Goal: Task Accomplishment & Management: Complete application form

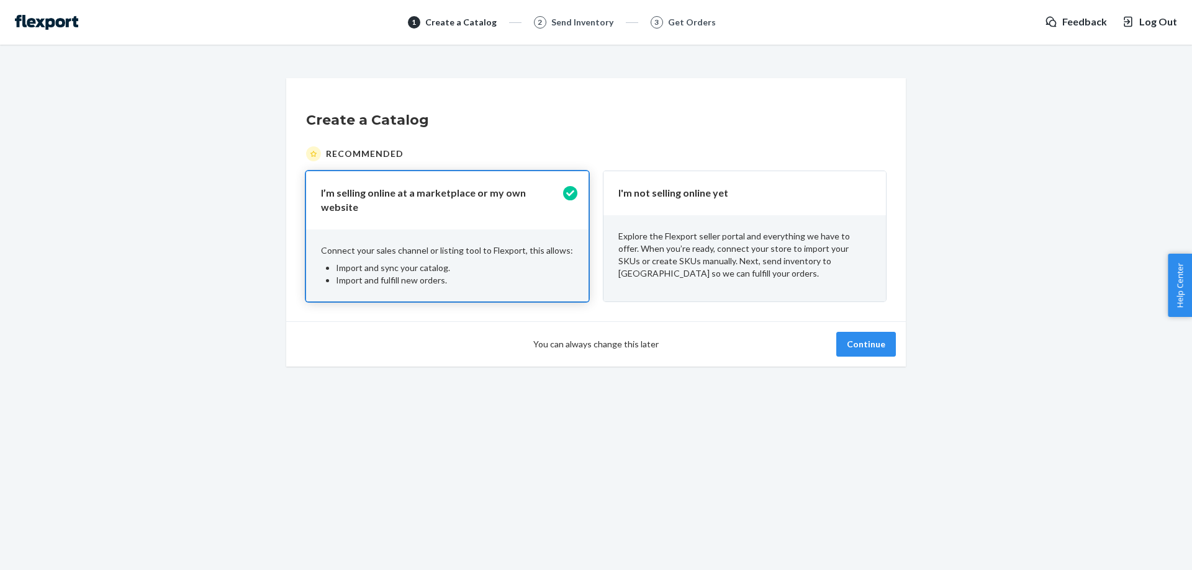
click at [727, 250] on p "Explore the Flexport seller portal and everything we have to offer. When you’re…" at bounding box center [744, 255] width 253 height 50
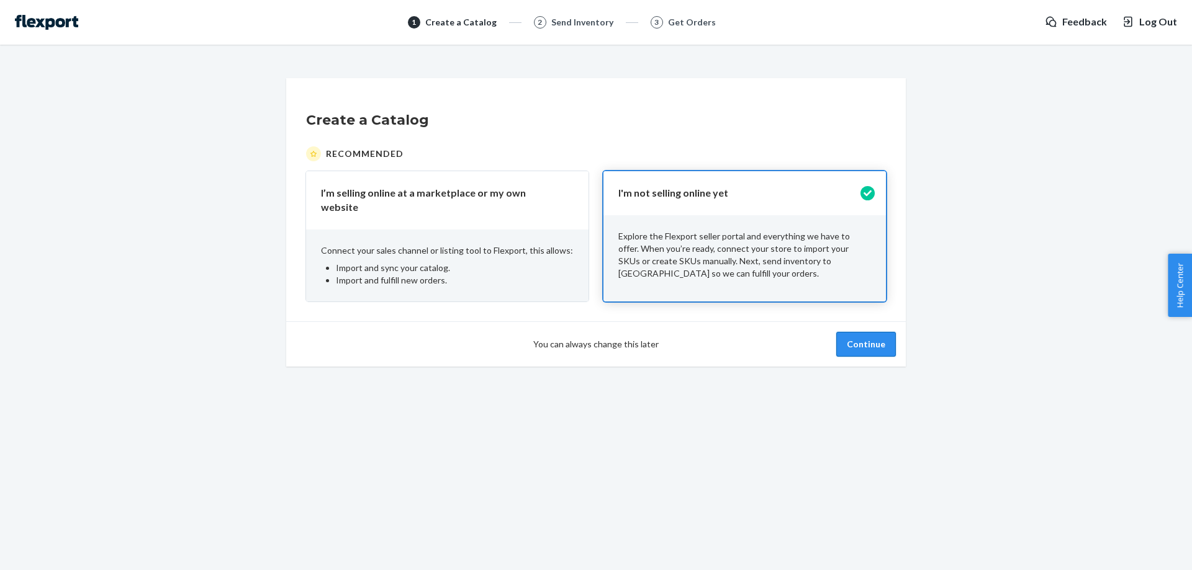
click at [852, 335] on button "Continue" at bounding box center [866, 344] width 60 height 25
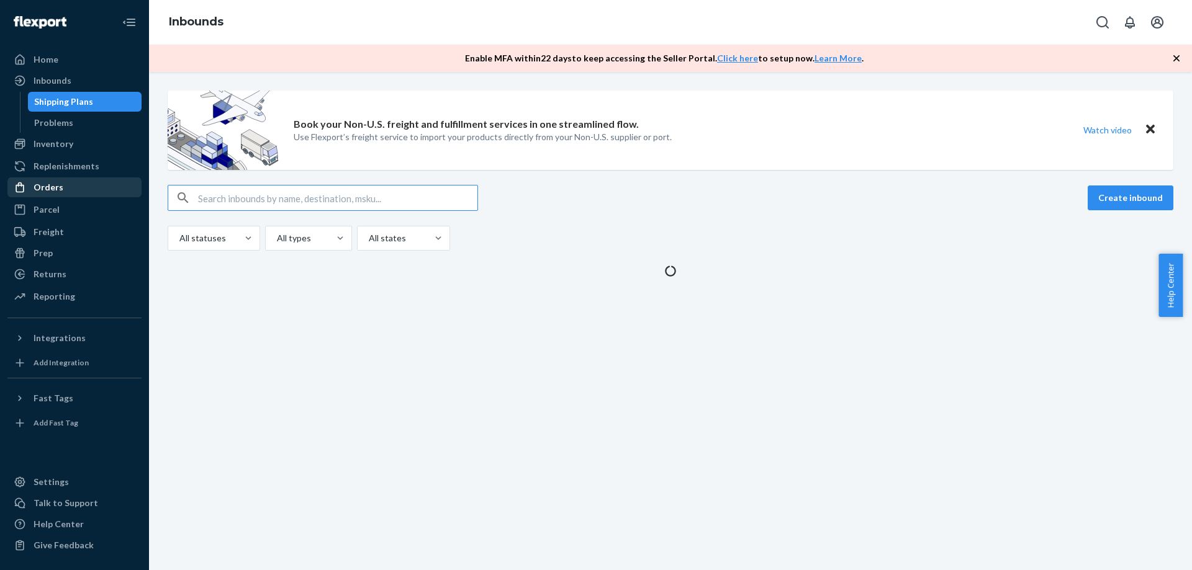
click at [83, 193] on div "Orders" at bounding box center [75, 187] width 132 height 17
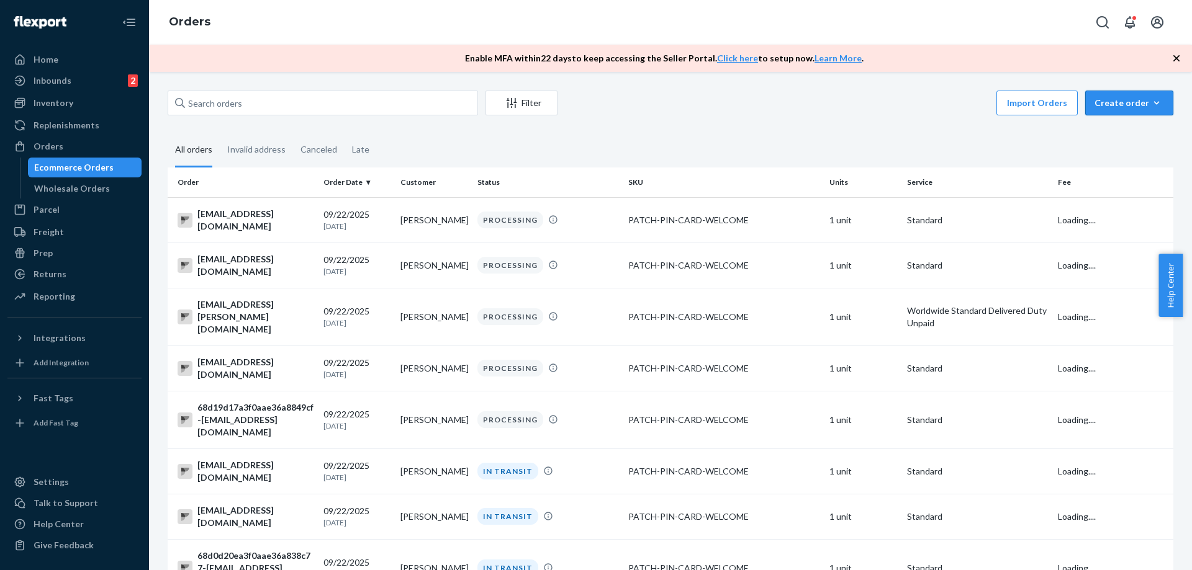
click at [1110, 102] on div "Create order" at bounding box center [1129, 103] width 70 height 12
click at [1109, 135] on span "Ecommerce order" at bounding box center [1136, 132] width 77 height 9
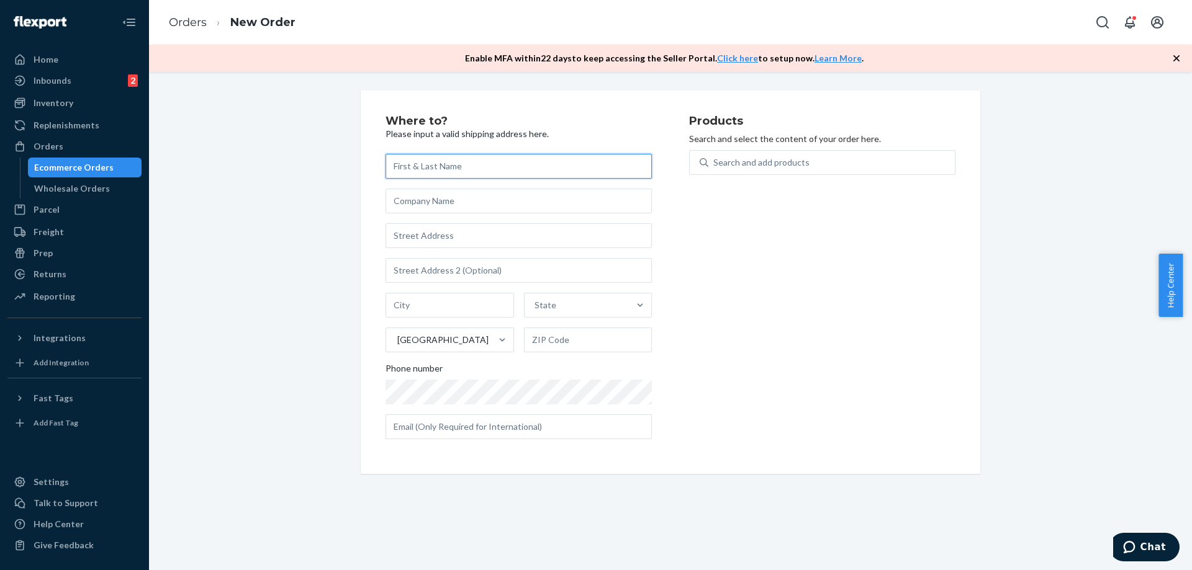
paste input "[PERSON_NAME]"
type input "[PERSON_NAME]"
click at [263, 19] on ol "Orders New Order" at bounding box center [232, 22] width 146 height 37
click at [459, 236] on input "text" at bounding box center [518, 235] width 266 height 25
paste input "[STREET_ADDRESS]"
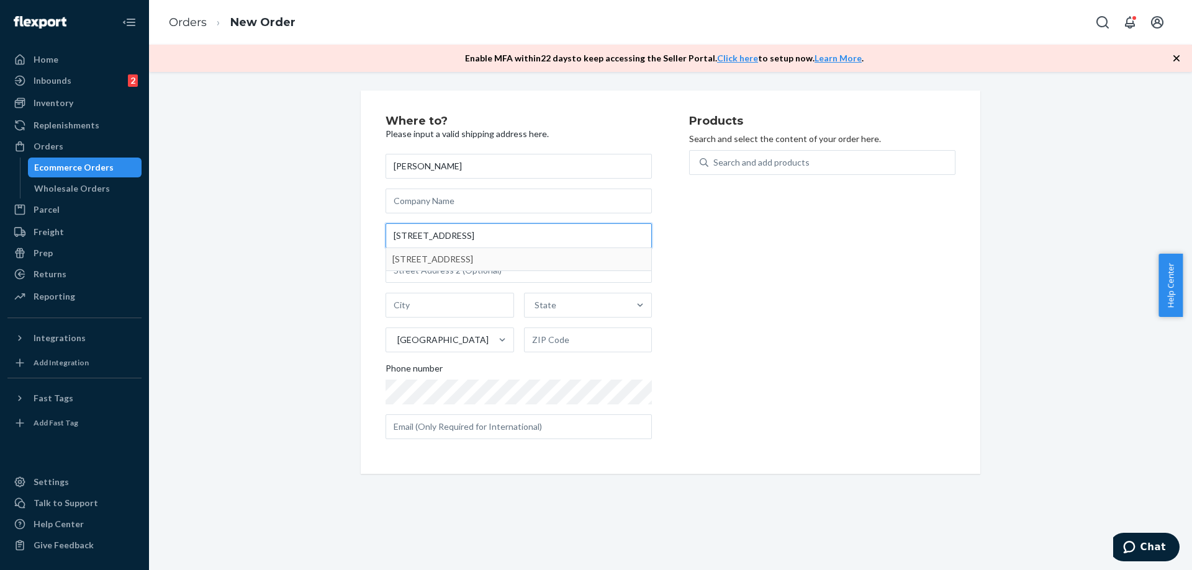
type input "[STREET_ADDRESS]"
type input "Auburndale"
type input "33823"
type input "[STREET_ADDRESS]"
click at [440, 269] on input "text" at bounding box center [518, 270] width 266 height 25
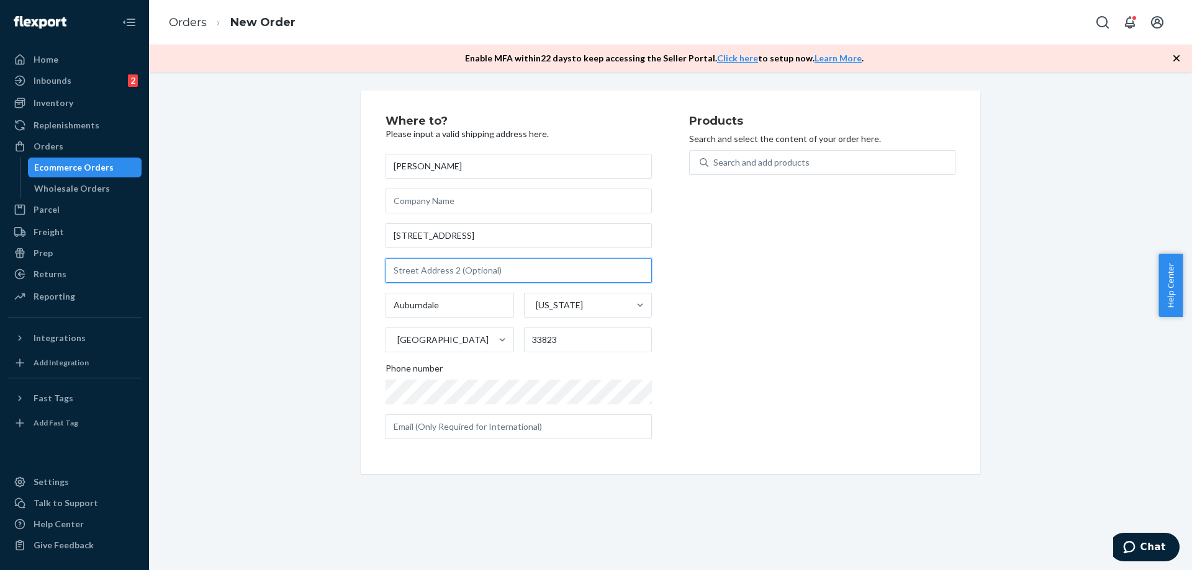
paste input "[STREET_ADDRESS]"
type input "[STREET_ADDRESS]"
click at [440, 269] on input "[STREET_ADDRESS]" at bounding box center [518, 270] width 266 height 25
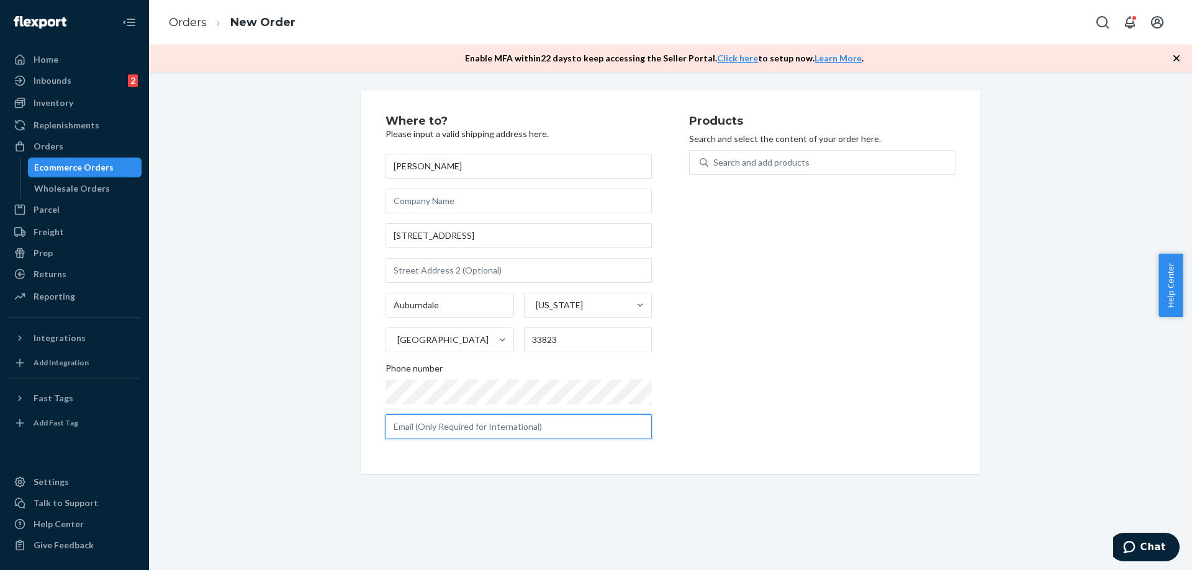
click at [446, 429] on input "text" at bounding box center [518, 427] width 266 height 25
paste input "[EMAIL_ADDRESS][DOMAIN_NAME]"
type input "[EMAIL_ADDRESS][DOMAIN_NAME]"
drag, startPoint x: 718, startPoint y: 292, endPoint x: 723, endPoint y: 285, distance: 8.4
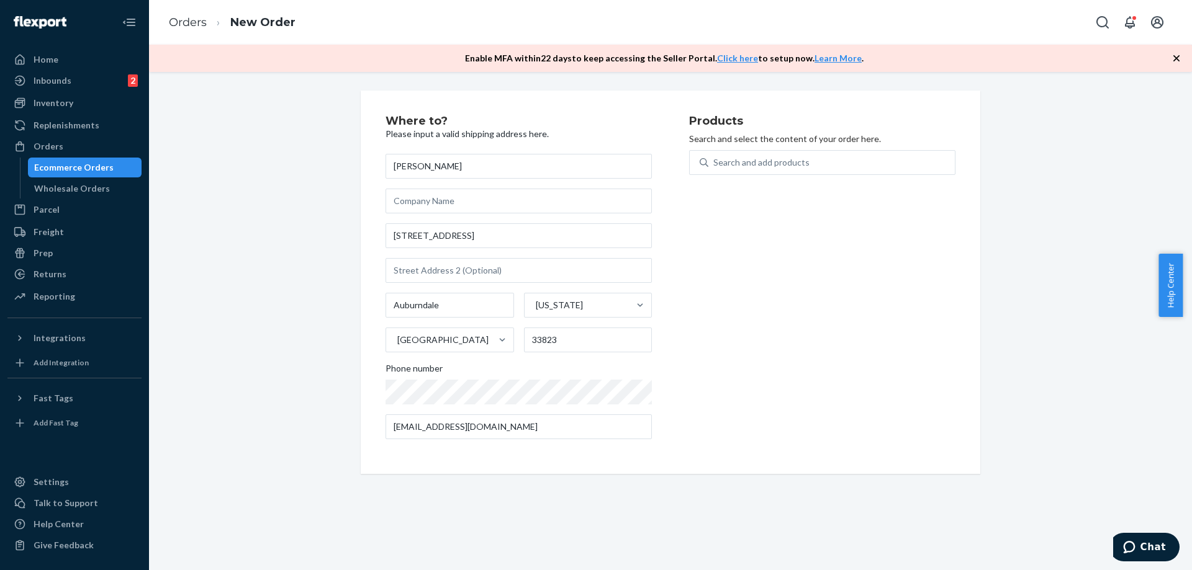
click at [718, 291] on div "Products Search and select the content of your order here. Search and add produ…" at bounding box center [822, 282] width 266 height 334
click at [747, 166] on div "Search and add products" at bounding box center [761, 162] width 96 height 12
click at [714, 166] on input "Search and add products" at bounding box center [713, 162] width 1 height 12
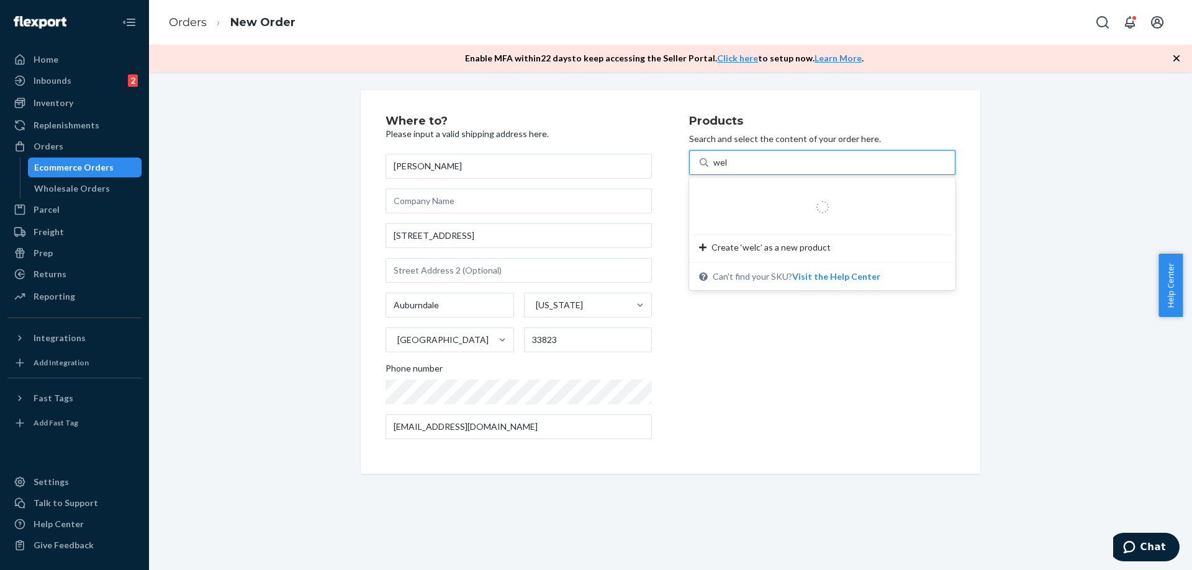
type input "welc"
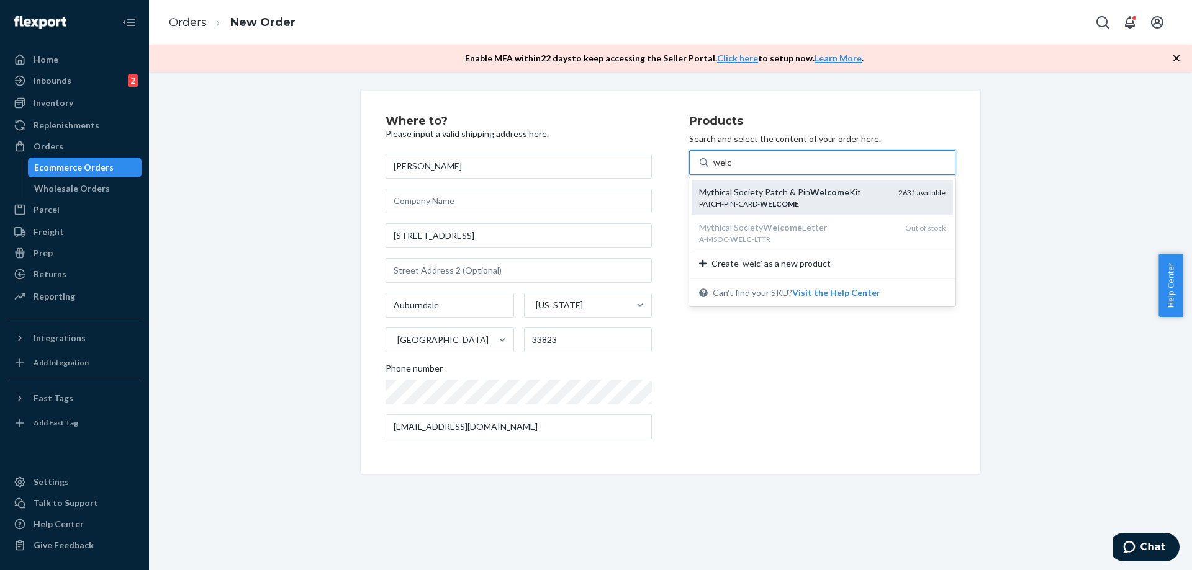
click at [736, 199] on div "PATCH-PIN-CARD- WELCOME" at bounding box center [793, 204] width 189 height 11
click at [732, 169] on input "welc" at bounding box center [722, 162] width 19 height 12
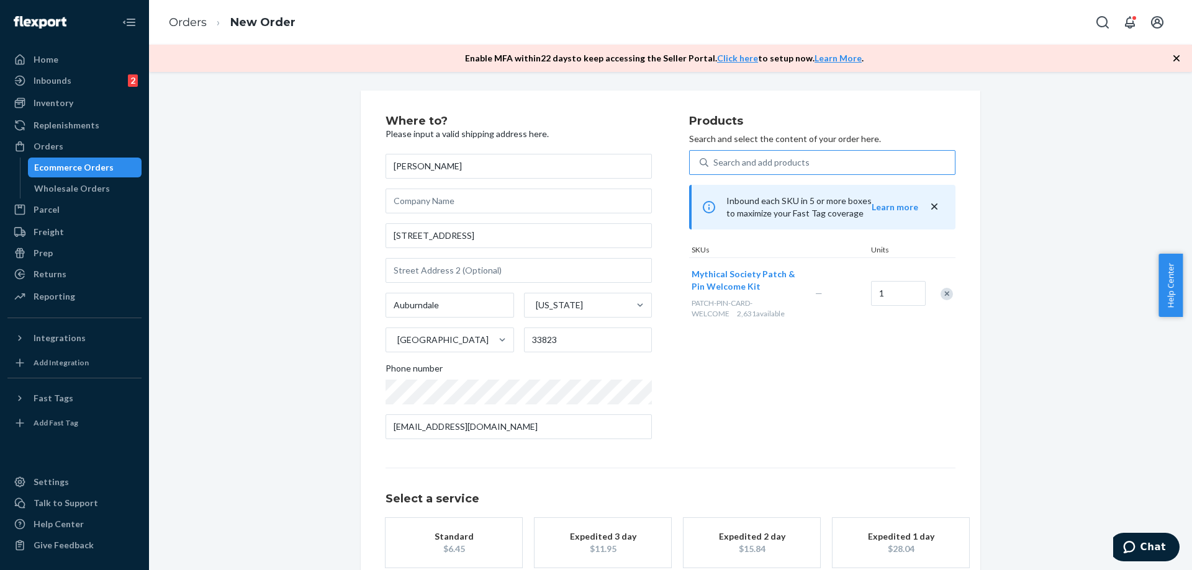
drag, startPoint x: 457, startPoint y: 539, endPoint x: 683, endPoint y: 308, distance: 323.9
click at [460, 539] on div "Standard" at bounding box center [453, 537] width 99 height 12
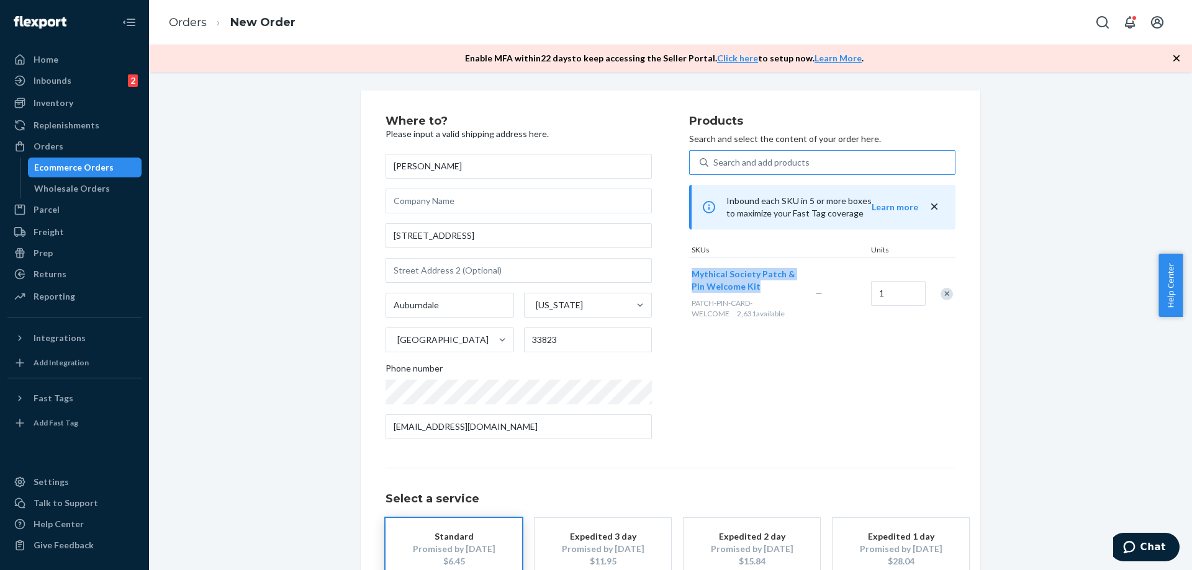
drag, startPoint x: 706, startPoint y: 261, endPoint x: 770, endPoint y: 292, distance: 71.6
click at [770, 292] on div "Mythical Society Patch & Pin Welcome Kit PATCH-PIN-CARD-WELCOME 2,631 available" at bounding box center [751, 293] width 124 height 71
copy span "Mythical Society Patch & Pin Welcome Kit"
click at [847, 387] on div "Products Search and select the content of your order here. Search and add produ…" at bounding box center [822, 282] width 266 height 334
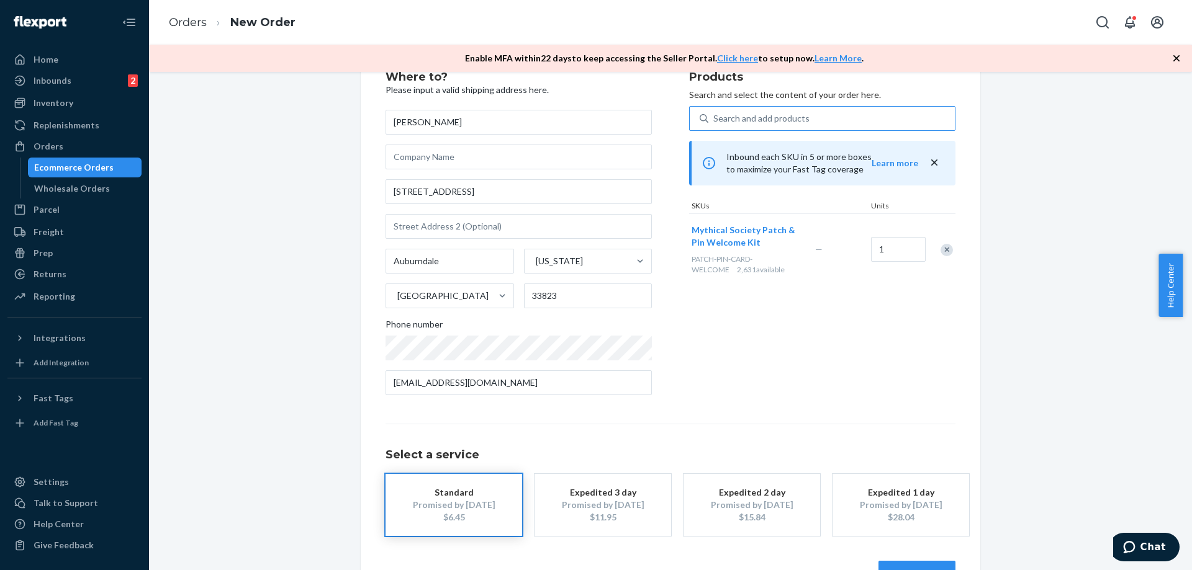
scroll to position [84, 0]
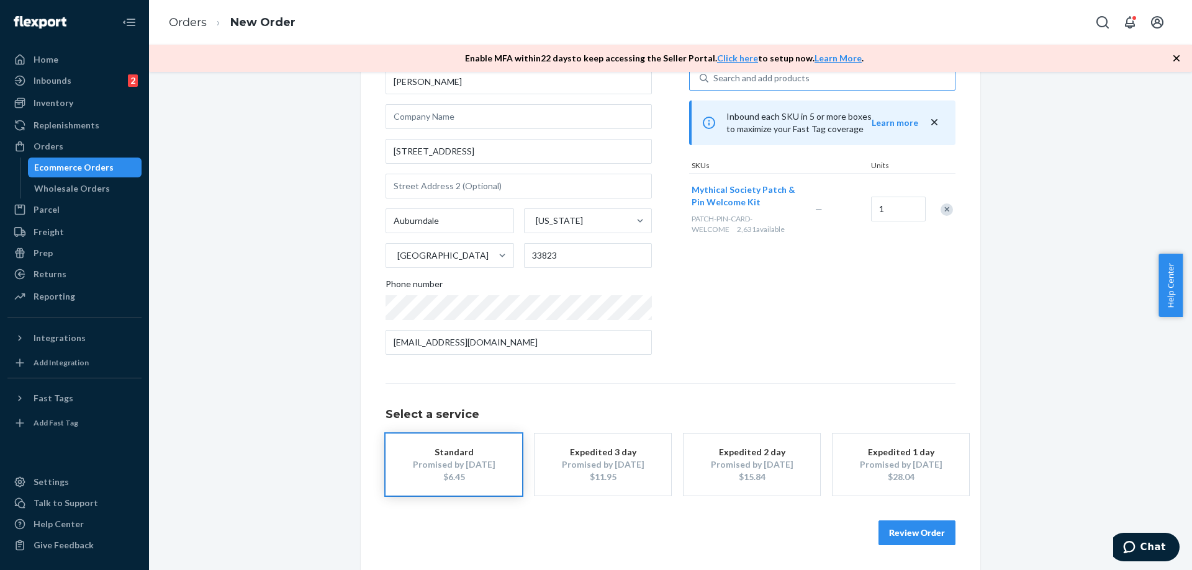
click at [904, 537] on button "Review Order" at bounding box center [916, 533] width 77 height 25
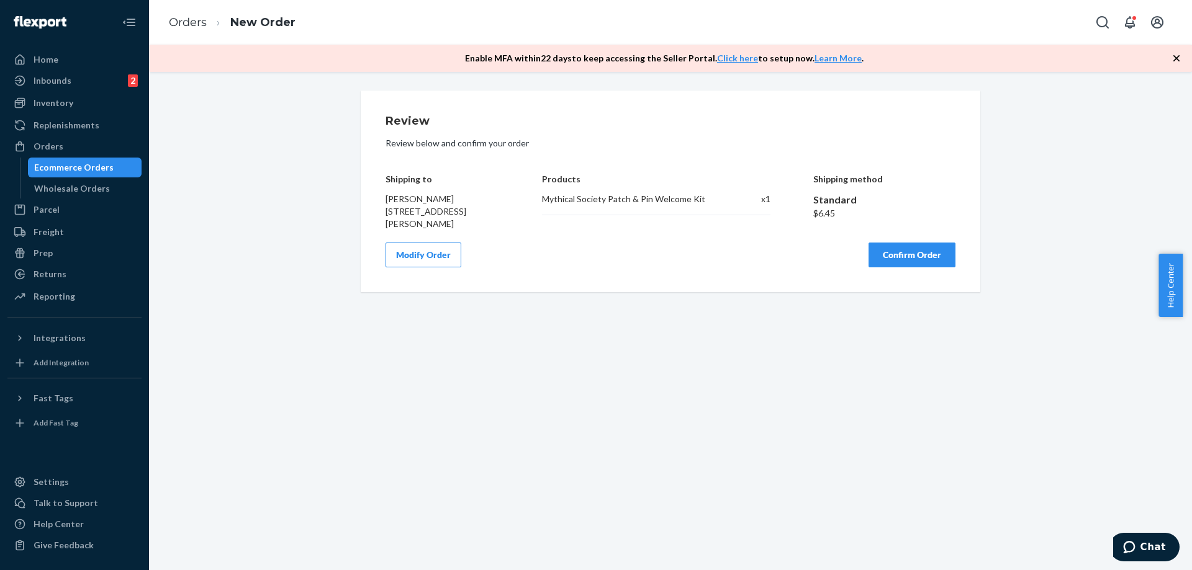
scroll to position [0, 0]
click at [911, 251] on button "Confirm Order" at bounding box center [911, 255] width 87 height 25
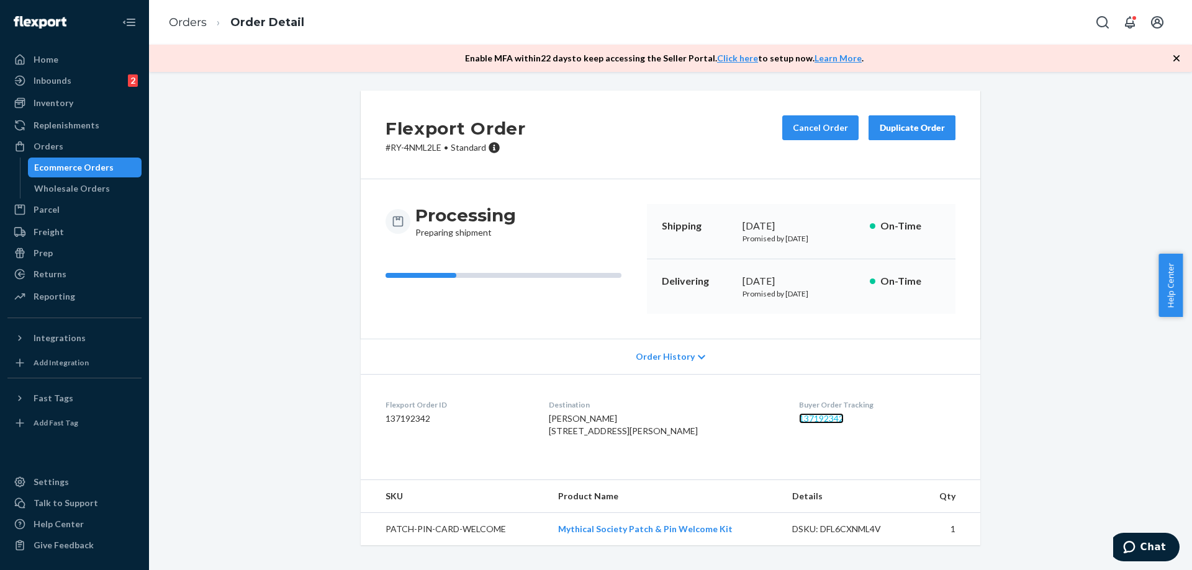
click at [816, 418] on link "137192342" at bounding box center [821, 418] width 45 height 11
